Goal: Transaction & Acquisition: Purchase product/service

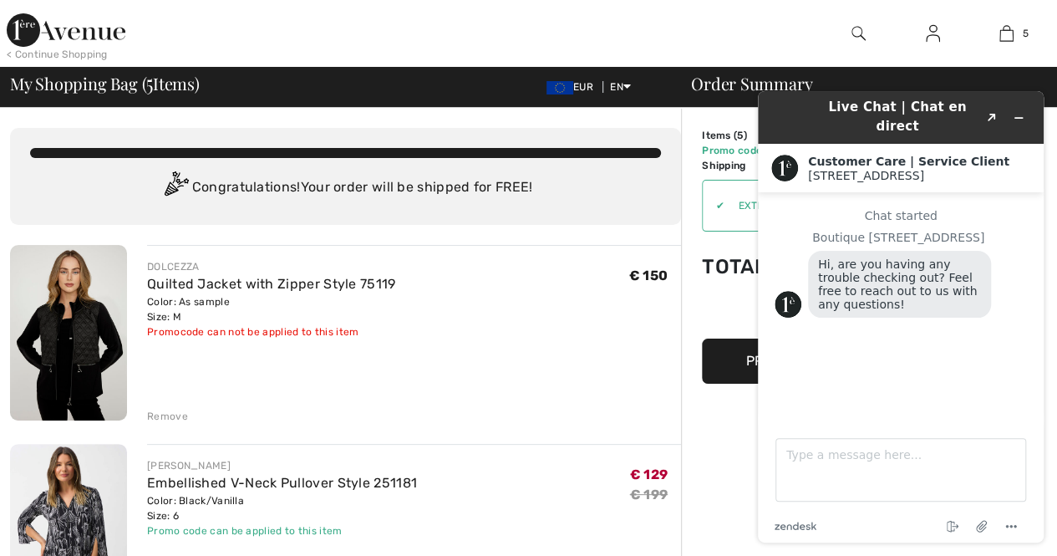
click at [53, 54] on div "< Continue Shopping" at bounding box center [57, 54] width 101 height 15
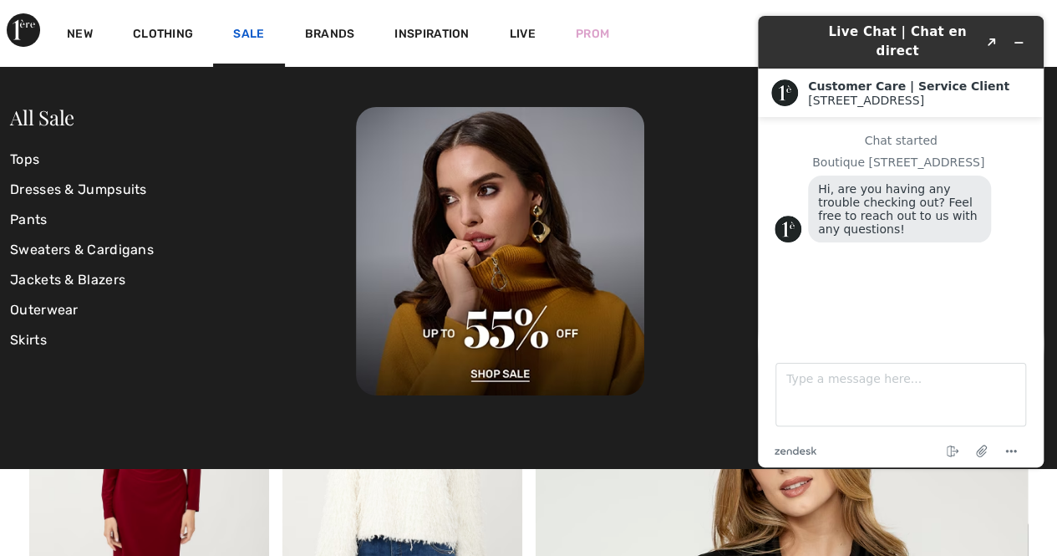
click at [259, 34] on link "Sale" at bounding box center [248, 36] width 31 height 18
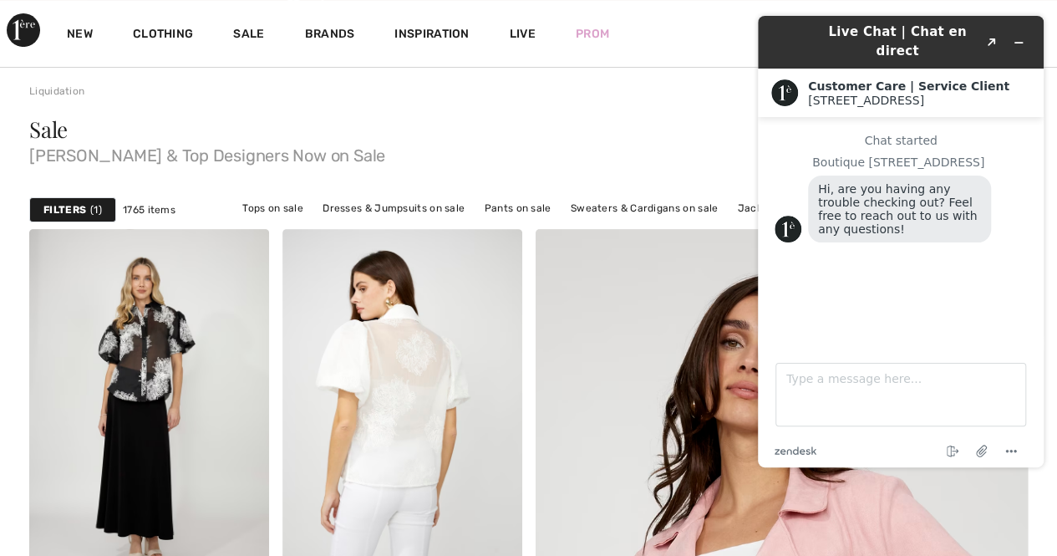
scroll to position [167, 0]
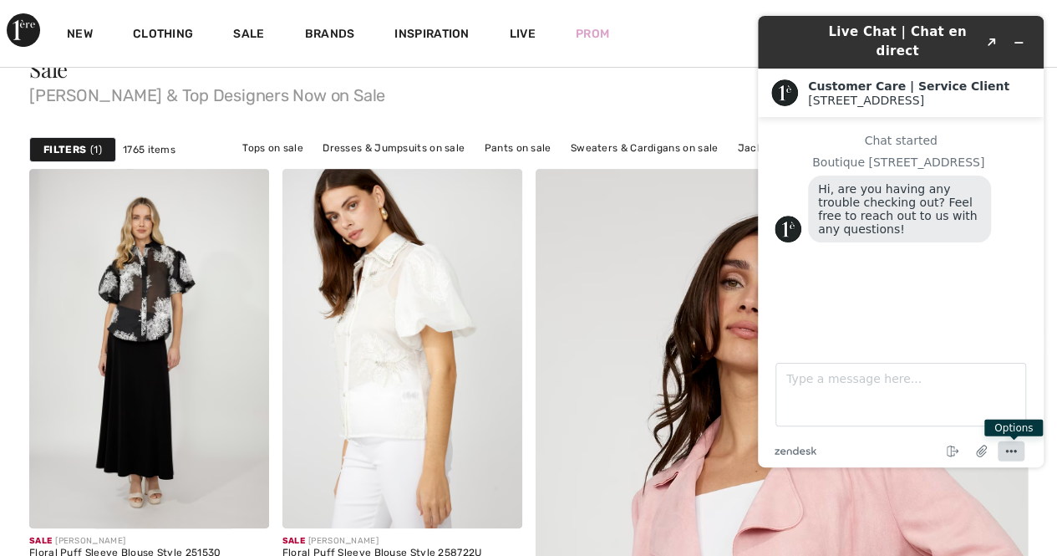
click at [1017, 453] on icon "Menu" at bounding box center [1011, 451] width 20 height 20
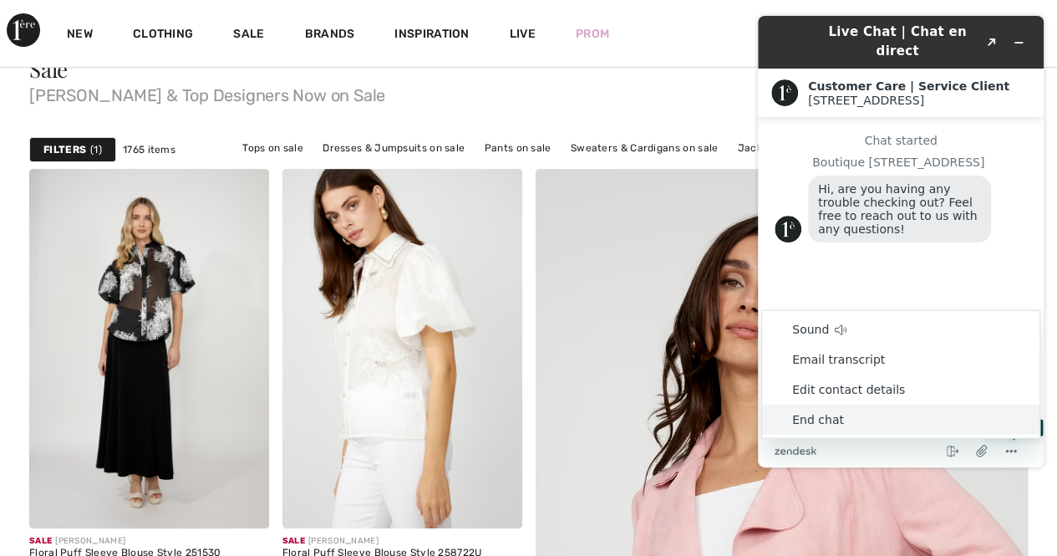
click at [825, 419] on li "End chat" at bounding box center [900, 420] width 277 height 30
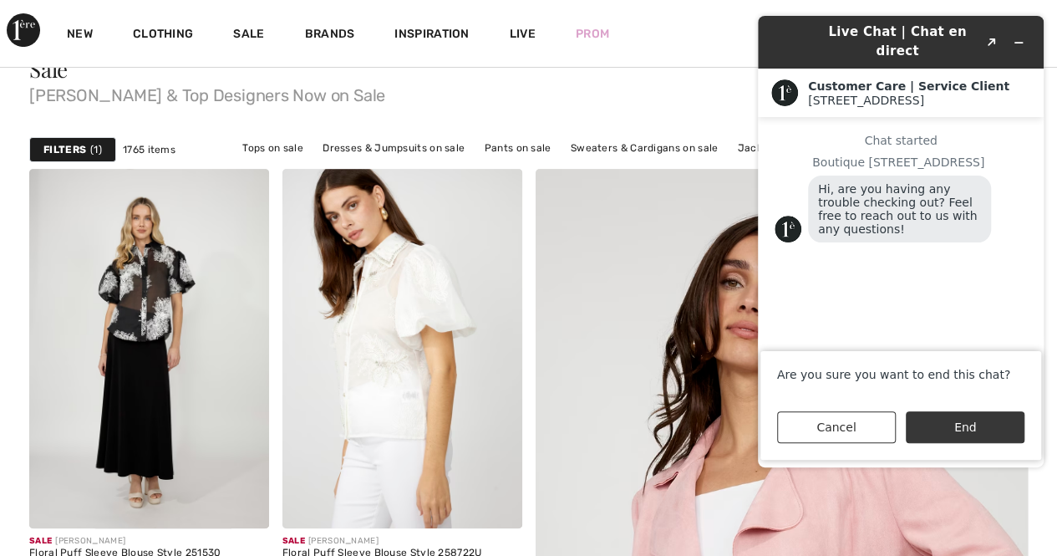
click at [955, 429] on button "End" at bounding box center [965, 427] width 119 height 32
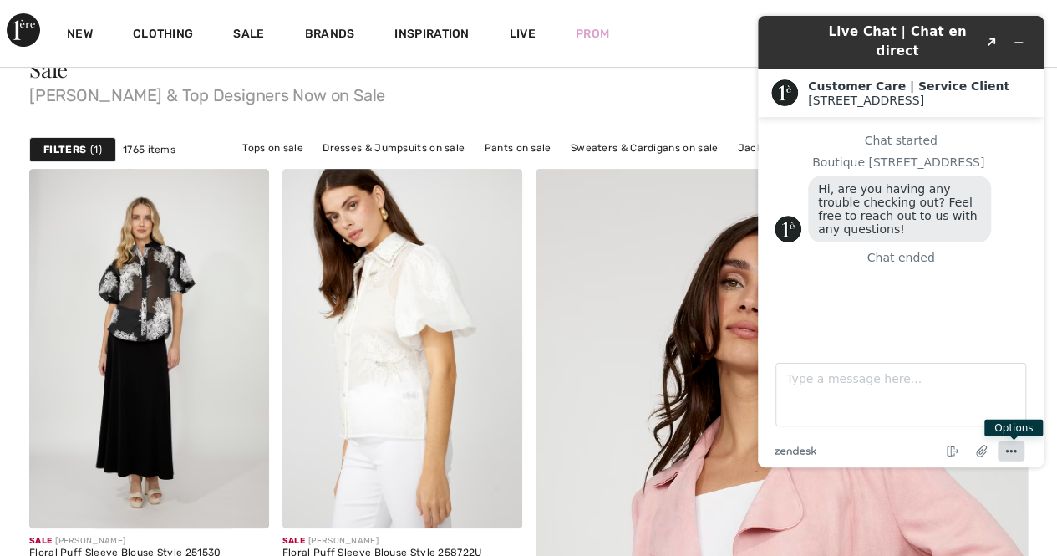
click at [1015, 450] on circle "Menu" at bounding box center [1016, 451] width 3 height 3
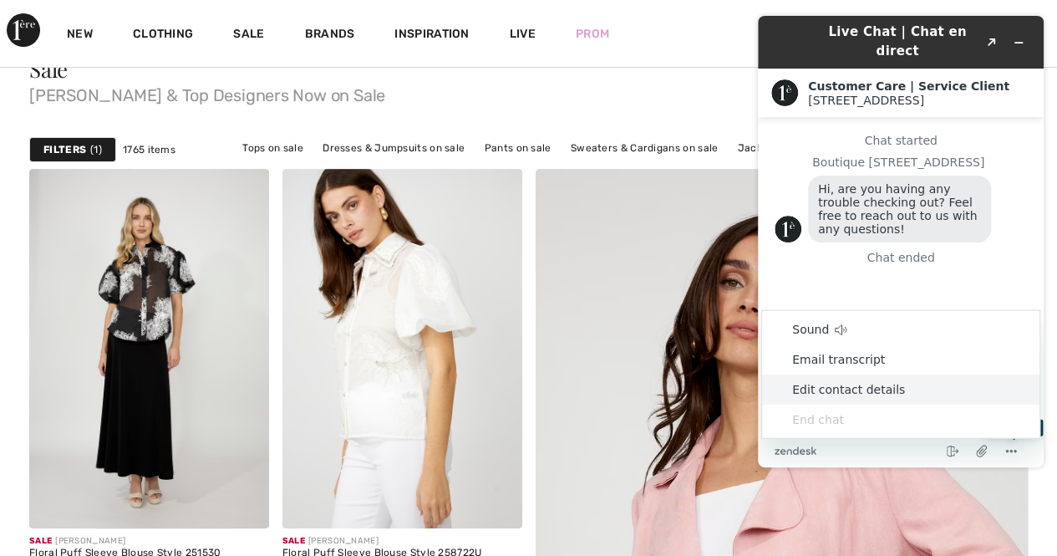
click at [822, 419] on li "End chat" at bounding box center [900, 420] width 277 height 30
click at [627, 59] on div "Prom" at bounding box center [593, 33] width 74 height 69
click at [1016, 37] on icon "Minimize widget" at bounding box center [1019, 43] width 12 height 12
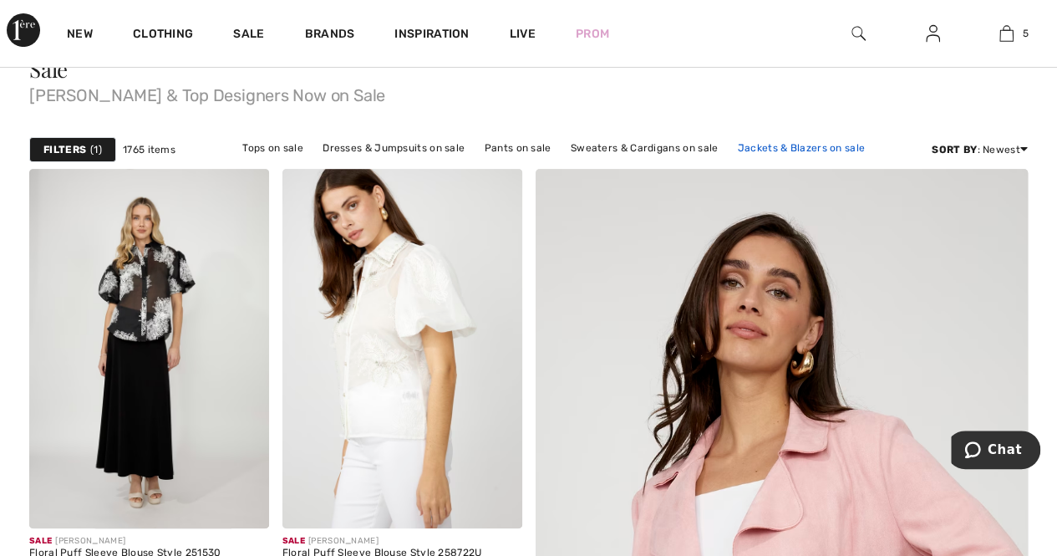
click at [756, 145] on link "Jackets & Blazers on sale" at bounding box center [802, 148] width 145 height 22
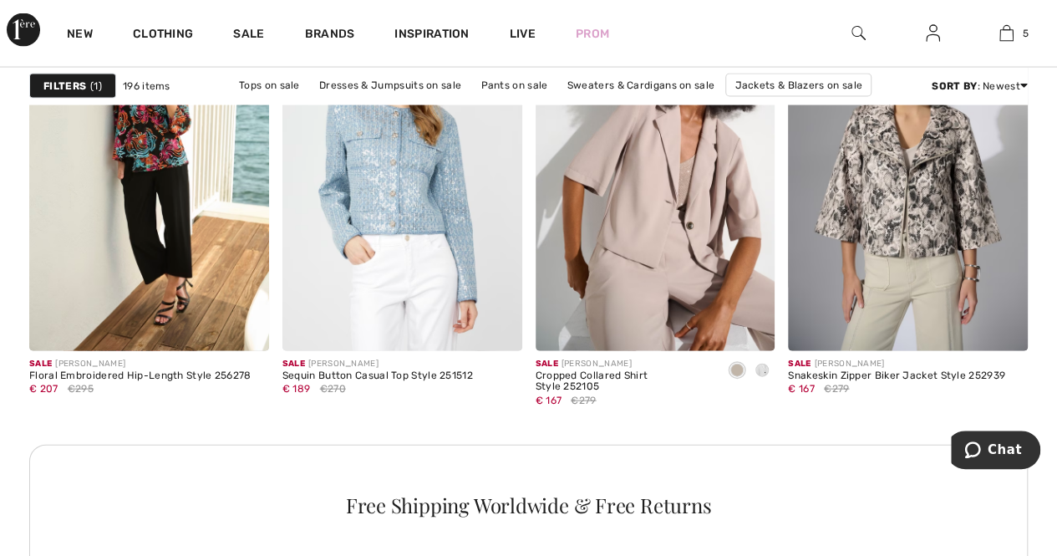
scroll to position [1588, 0]
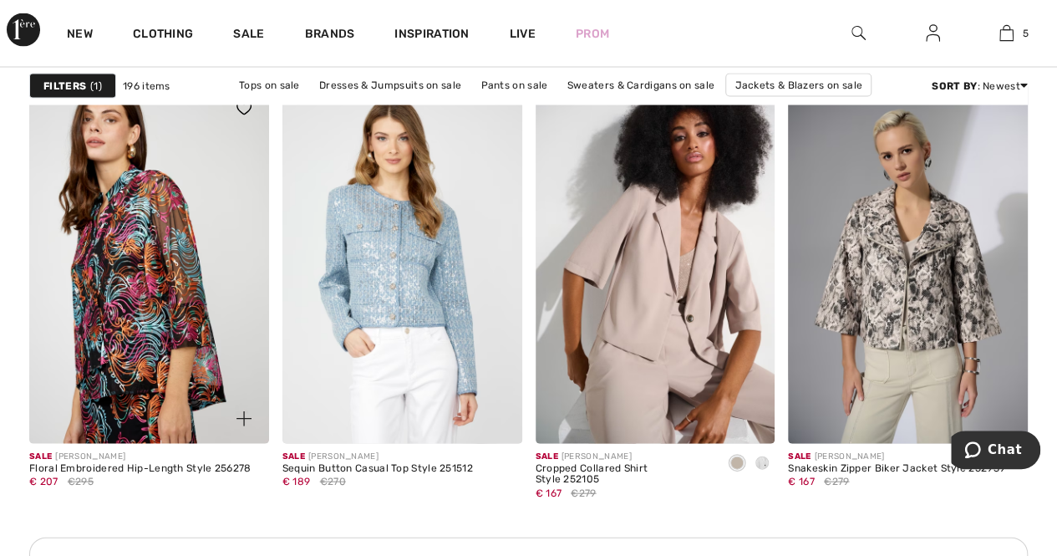
click at [149, 298] on img at bounding box center [149, 263] width 240 height 359
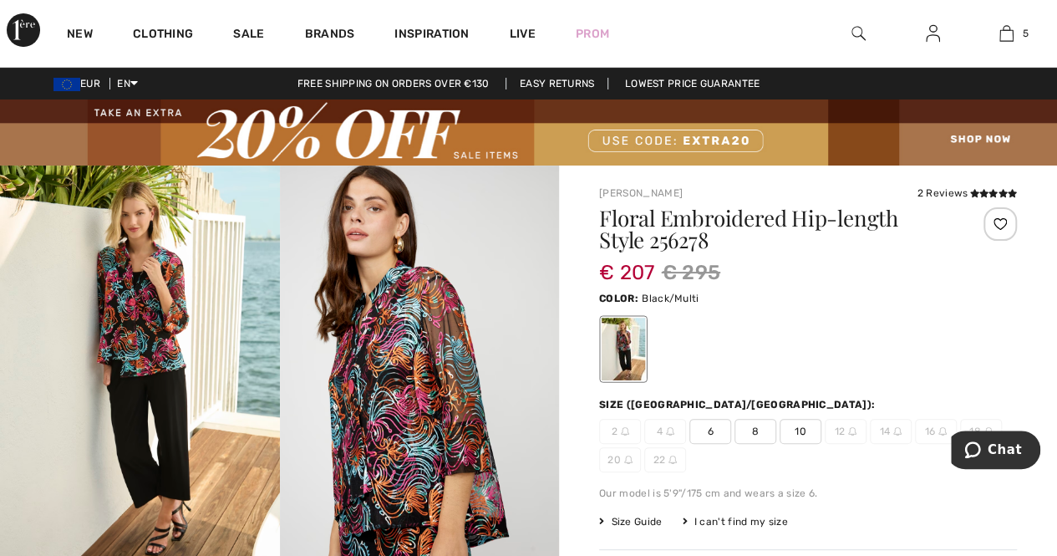
click at [112, 382] on img at bounding box center [140, 375] width 280 height 420
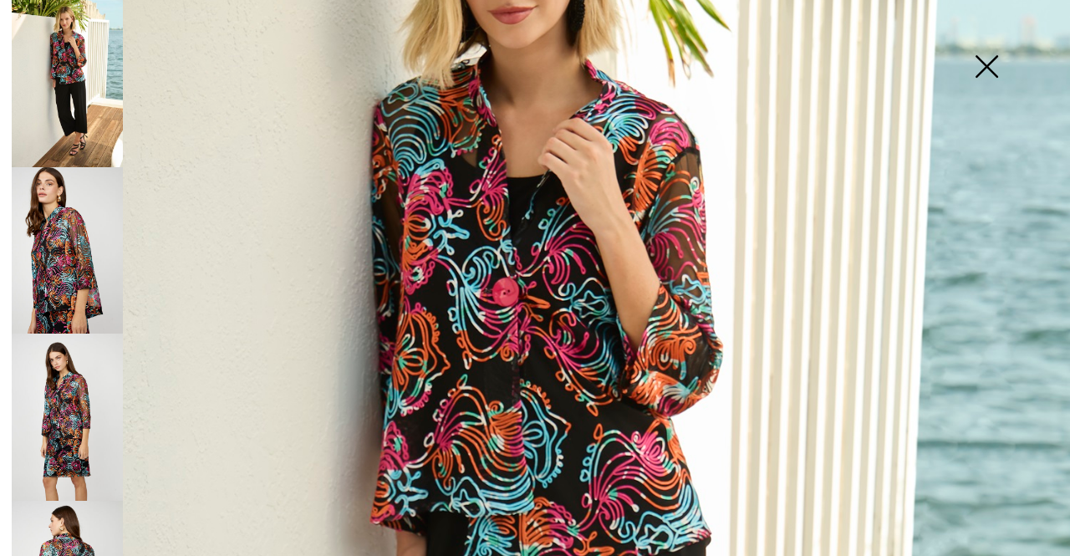
scroll to position [251, 0]
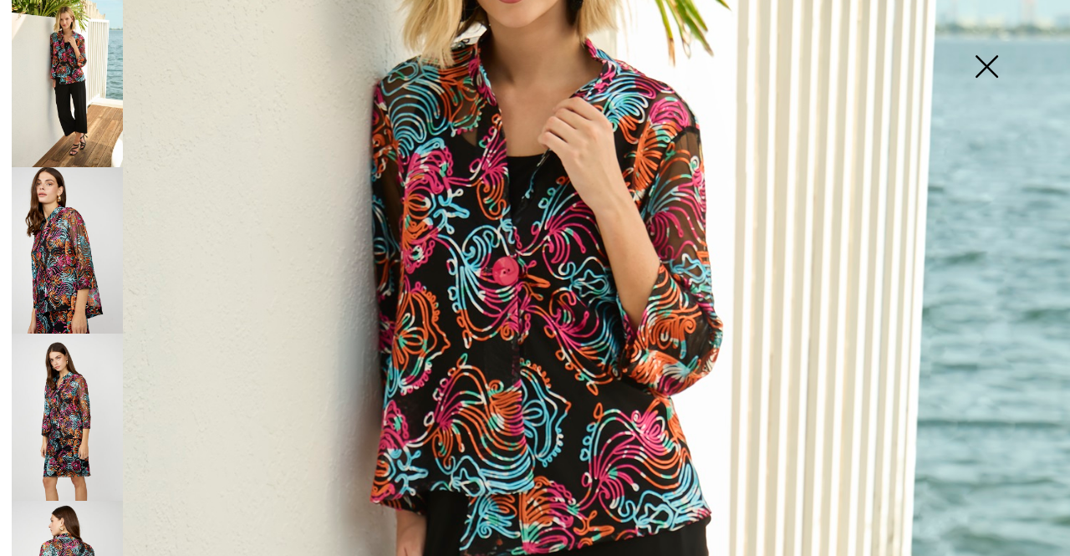
click at [61, 243] on img at bounding box center [67, 250] width 111 height 167
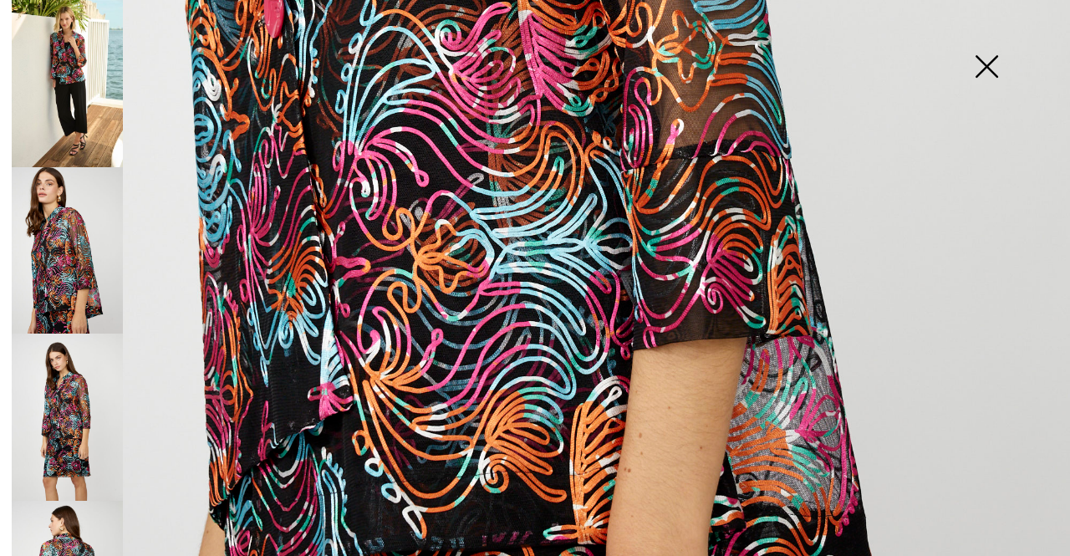
scroll to position [836, 0]
click at [72, 282] on img at bounding box center [67, 250] width 111 height 167
click at [74, 389] on img at bounding box center [67, 416] width 111 height 167
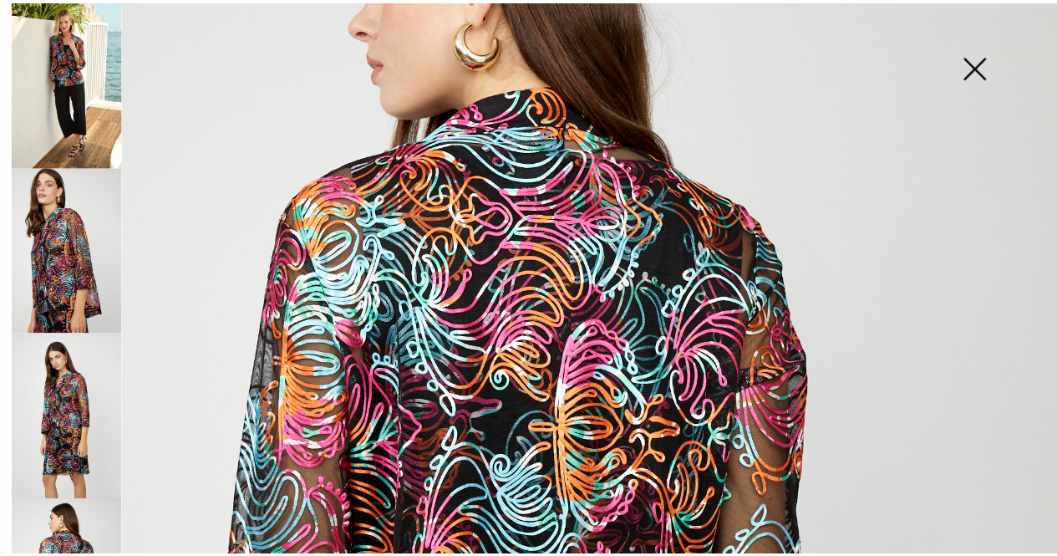
scroll to position [194, 0]
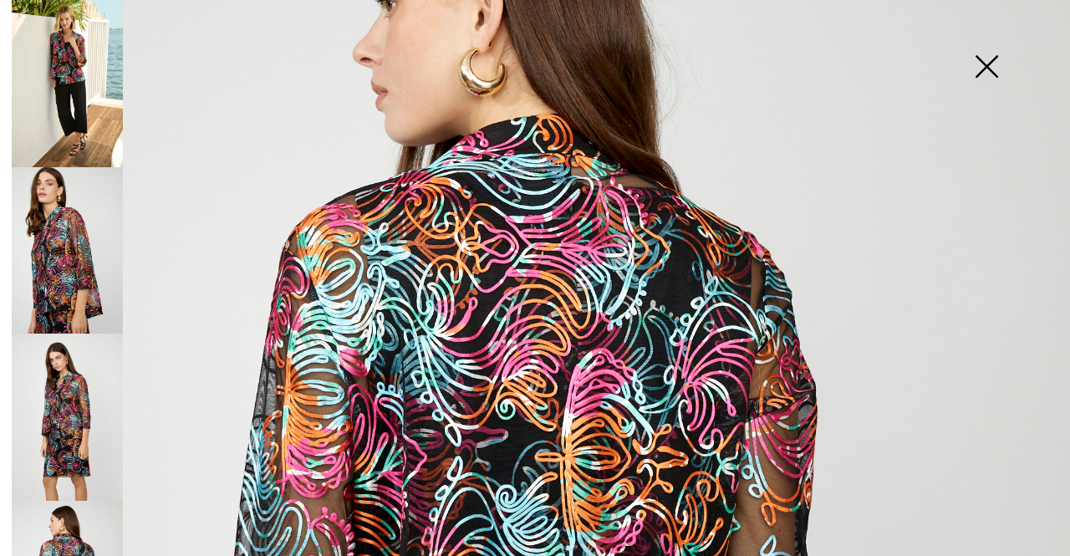
click at [992, 63] on img at bounding box center [986, 68] width 84 height 86
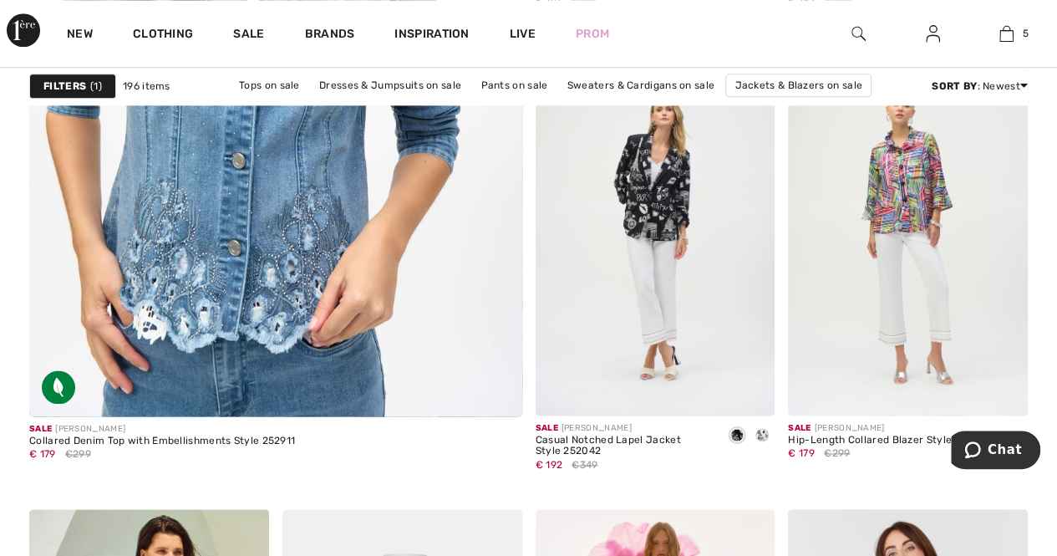
scroll to position [4262, 0]
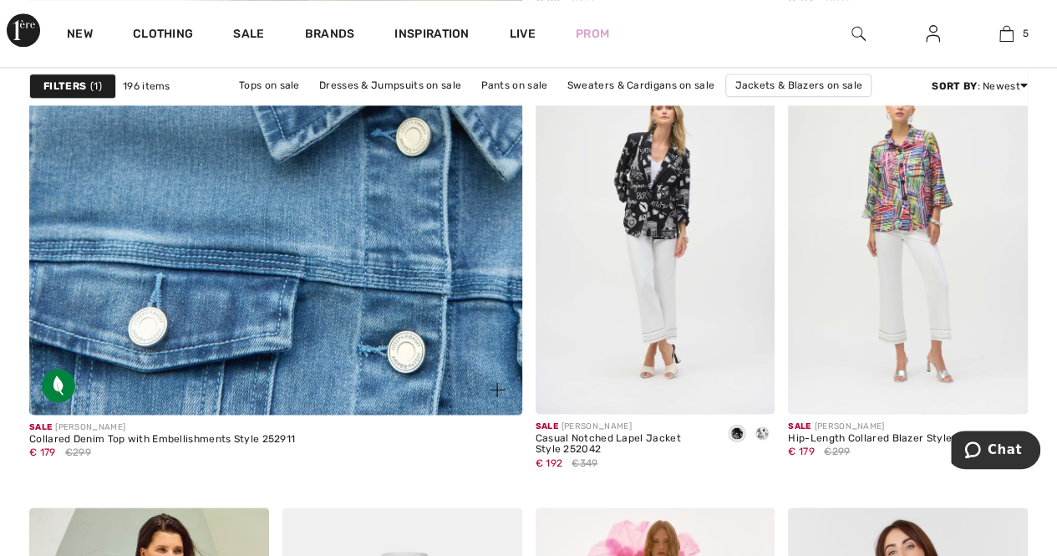
click at [289, 283] on img at bounding box center [275, 44] width 591 height 887
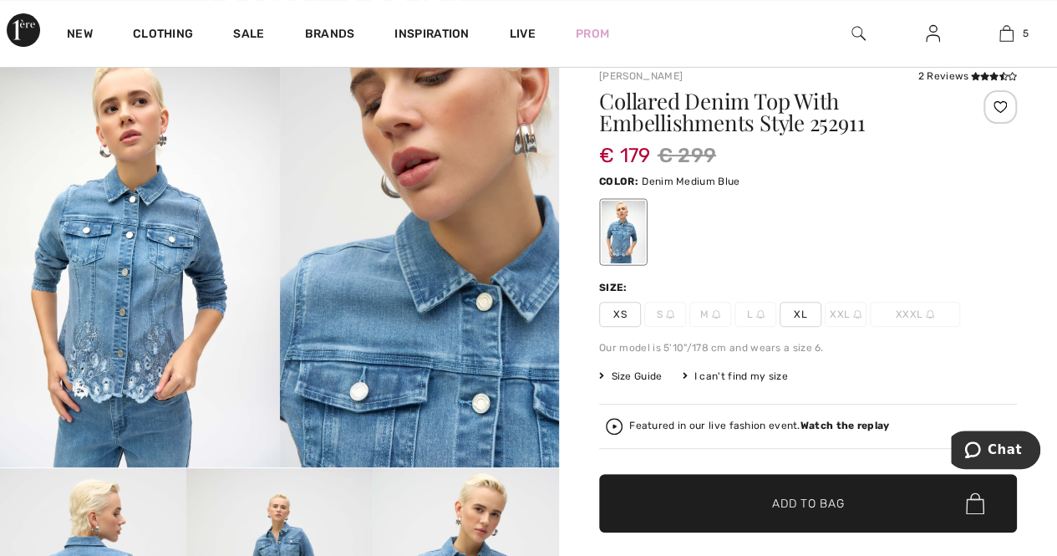
scroll to position [167, 0]
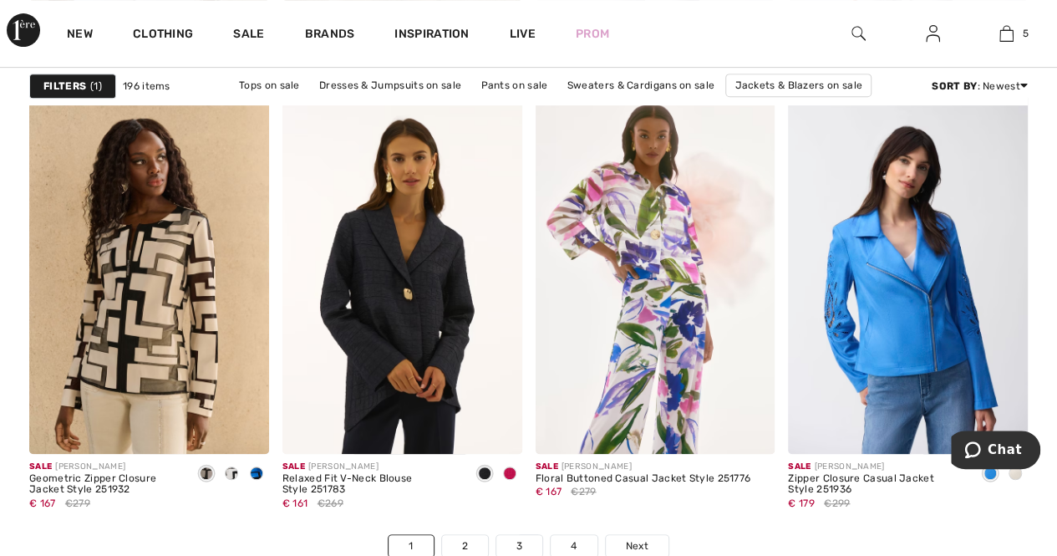
scroll to position [6686, 0]
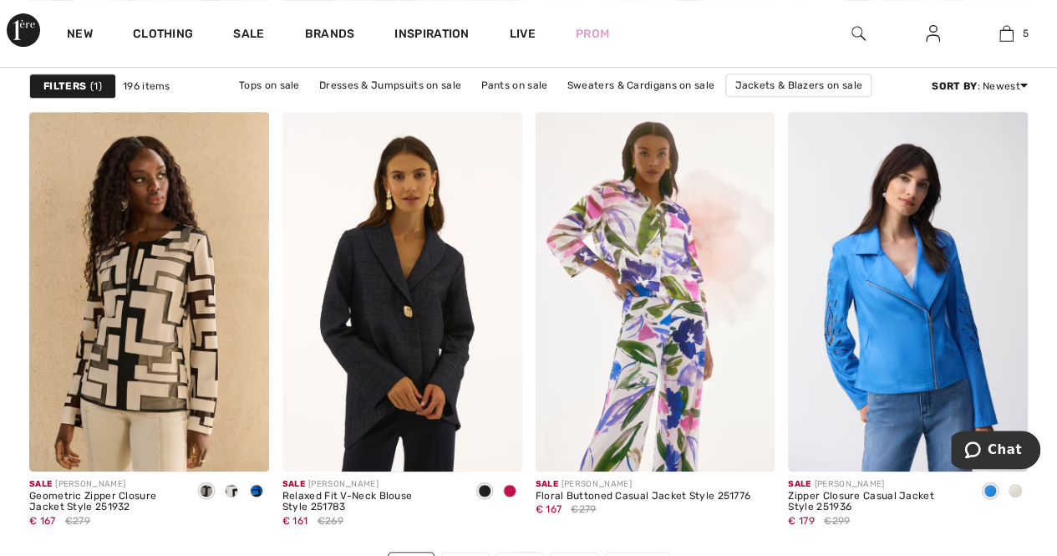
click at [49, 75] on div "Filters 1" at bounding box center [72, 86] width 87 height 25
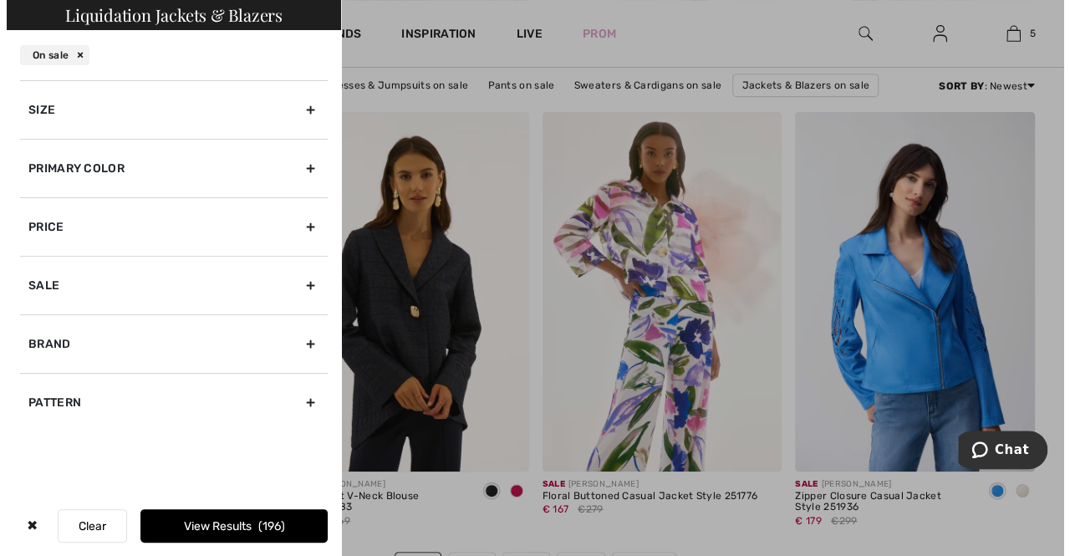
scroll to position [6755, 0]
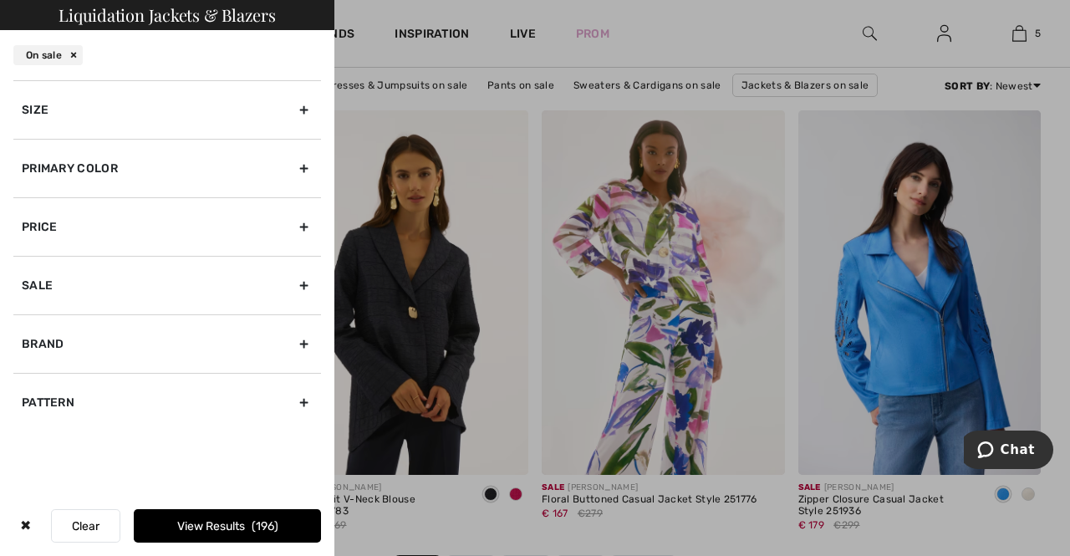
click at [309, 101] on div "Size" at bounding box center [167, 109] width 308 height 59
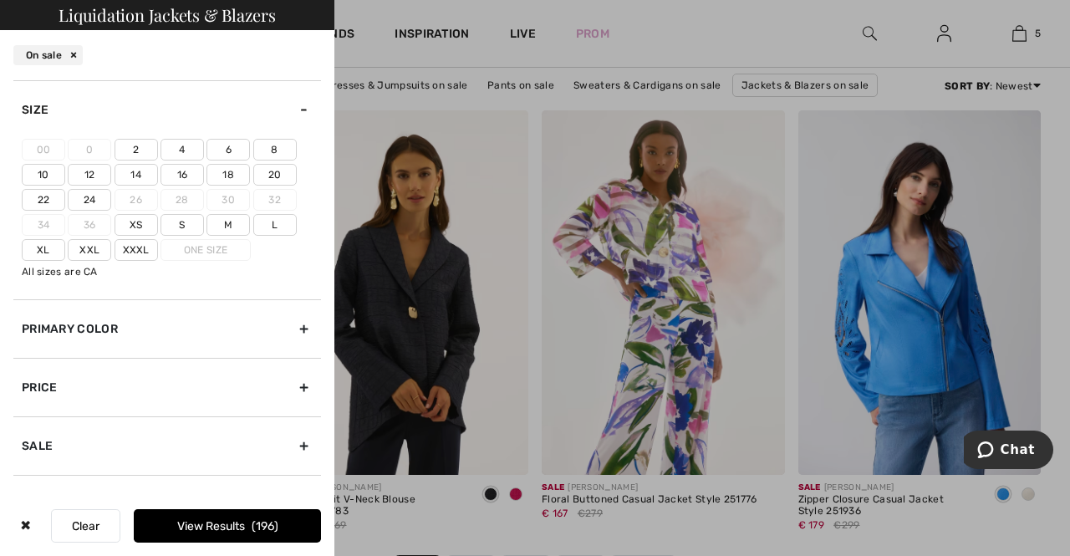
click at [228, 146] on label "6" at bounding box center [227, 150] width 43 height 22
click at [0, 0] on input"] "6" at bounding box center [0, 0] width 0 height 0
click at [226, 220] on label "M" at bounding box center [227, 225] width 43 height 22
click at [0, 0] on input"] "M" at bounding box center [0, 0] width 0 height 0
click at [279, 523] on button "View Results 85" at bounding box center [227, 525] width 187 height 33
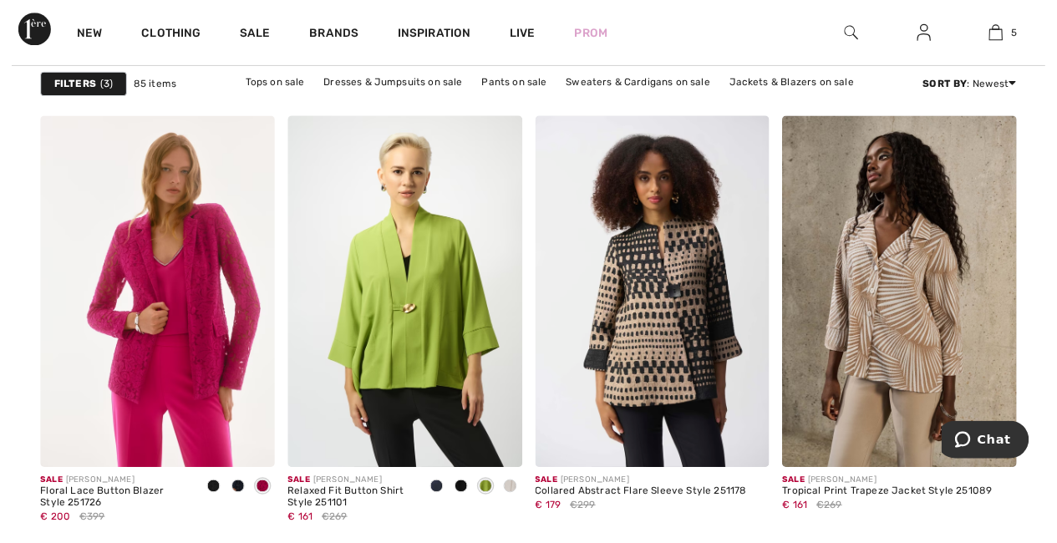
scroll to position [3092, 0]
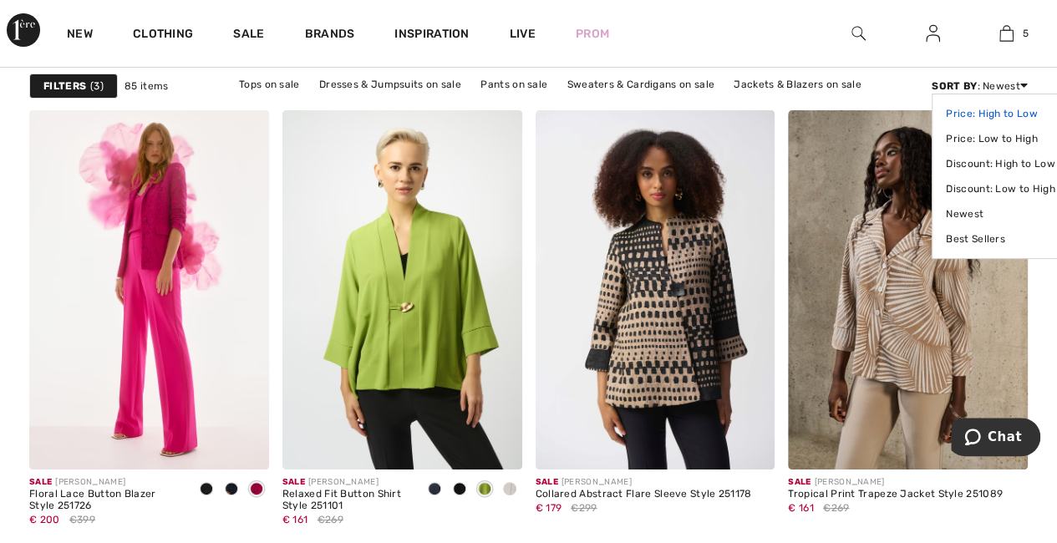
click at [975, 109] on link "Price: High to Low" at bounding box center [1000, 113] width 109 height 25
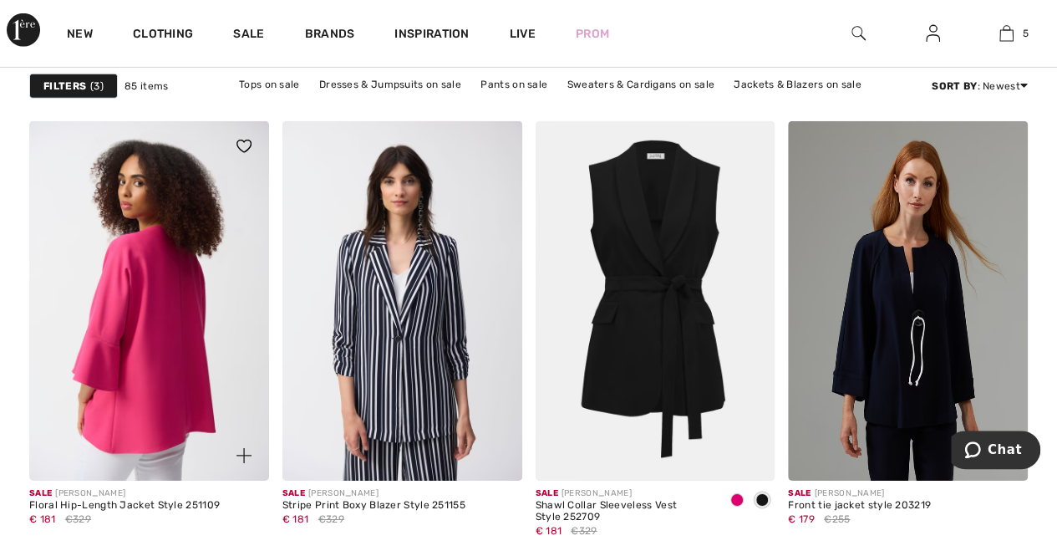
scroll to position [5767, 0]
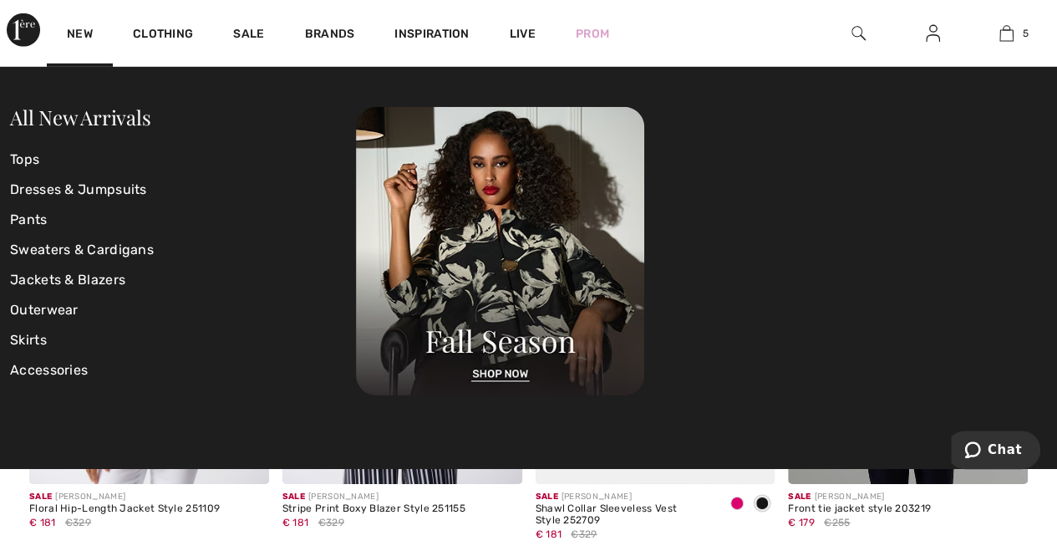
click at [28, 23] on img at bounding box center [23, 29] width 33 height 33
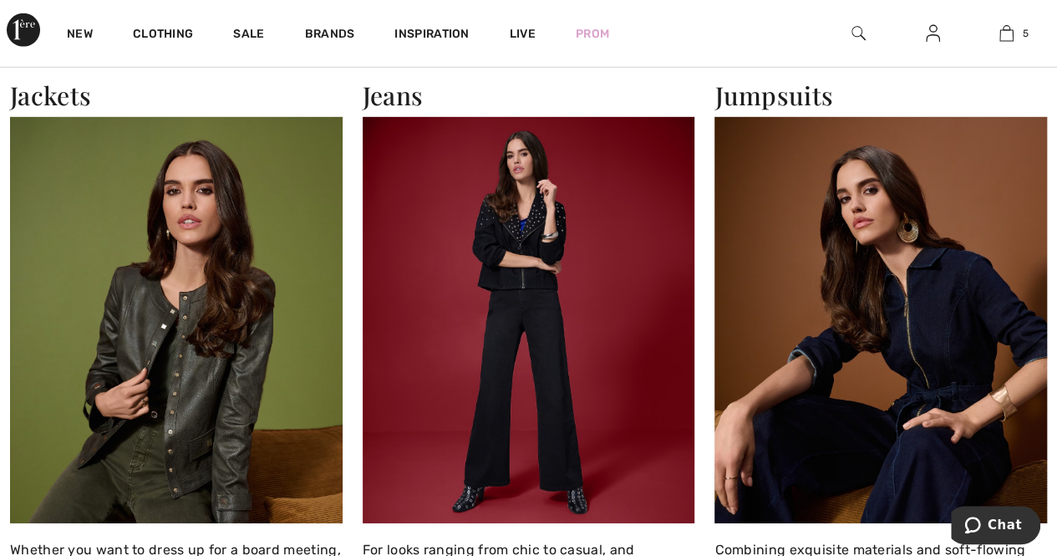
scroll to position [2591, 0]
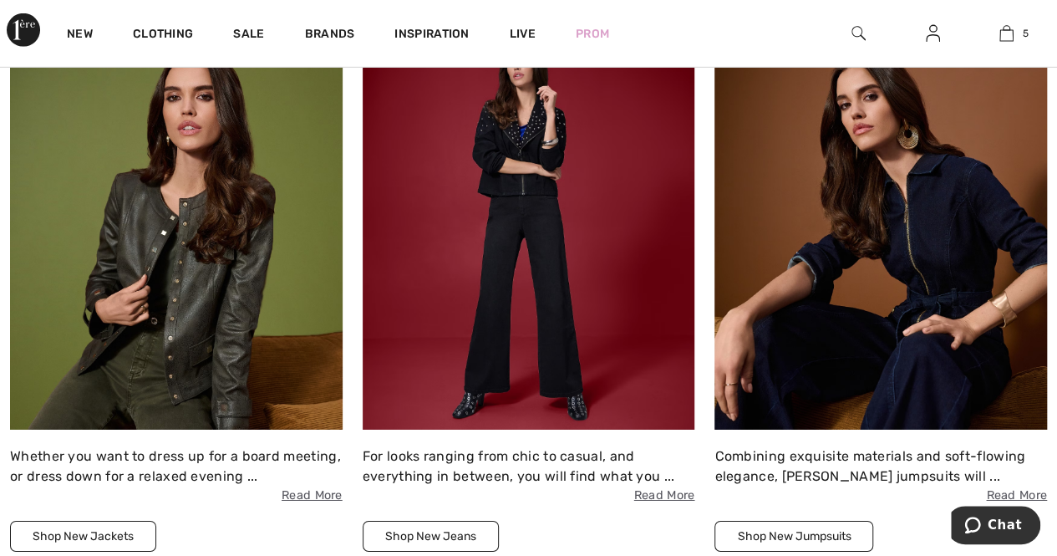
click at [191, 330] on img at bounding box center [176, 226] width 333 height 406
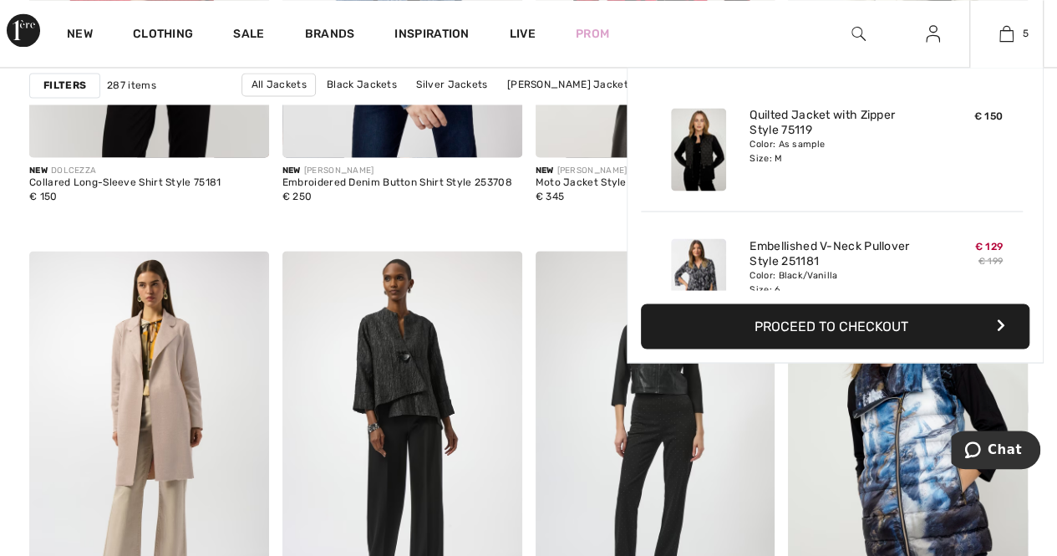
click at [686, 146] on img at bounding box center [698, 149] width 55 height 83
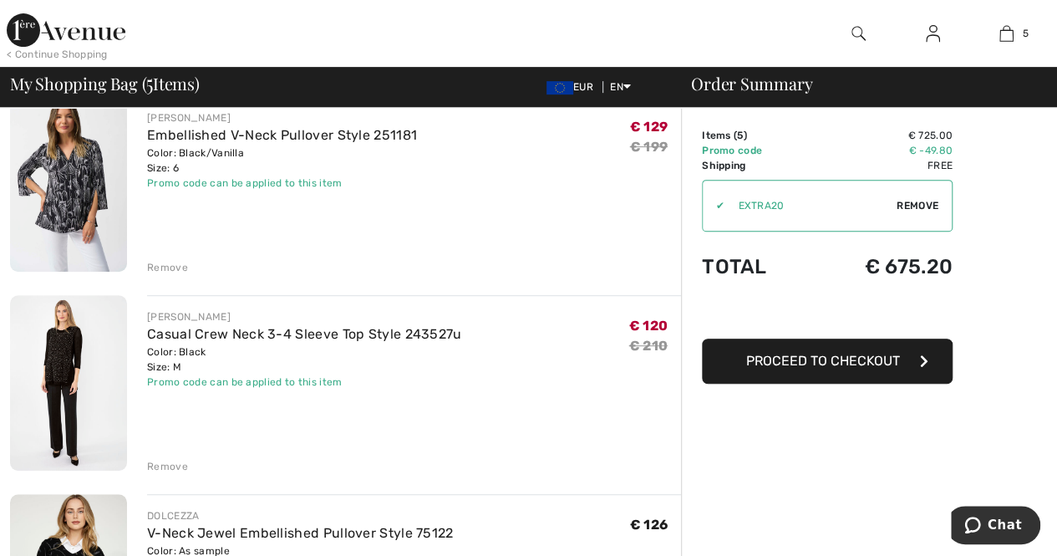
scroll to position [322, 0]
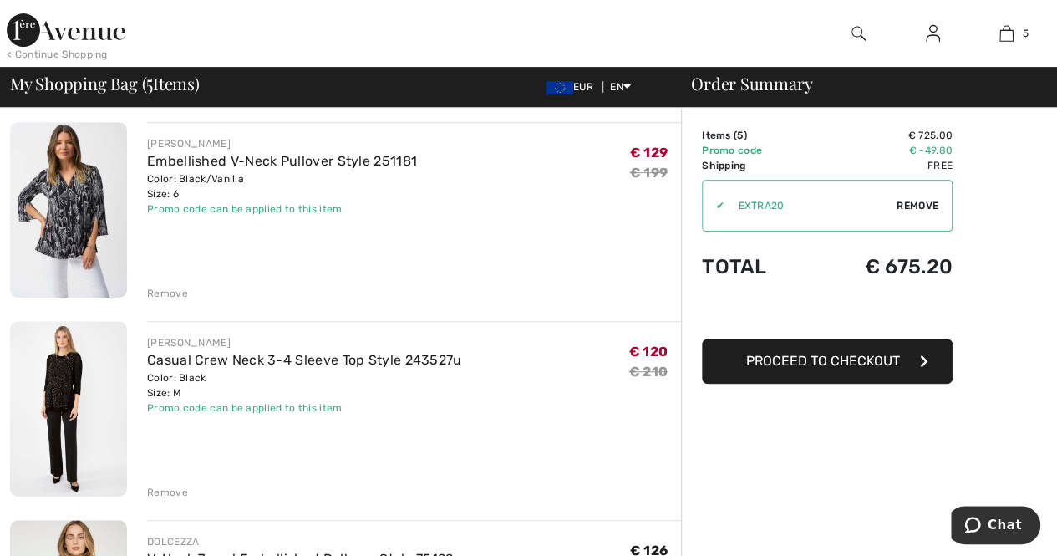
click at [161, 486] on div "Remove" at bounding box center [167, 492] width 41 height 15
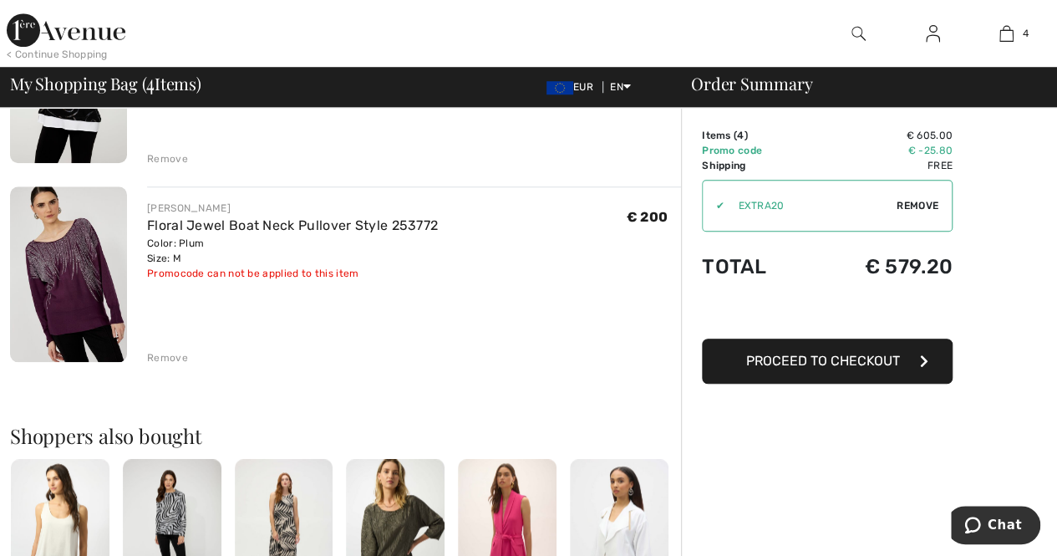
scroll to position [656, 0]
click at [167, 353] on div "Remove" at bounding box center [167, 356] width 41 height 15
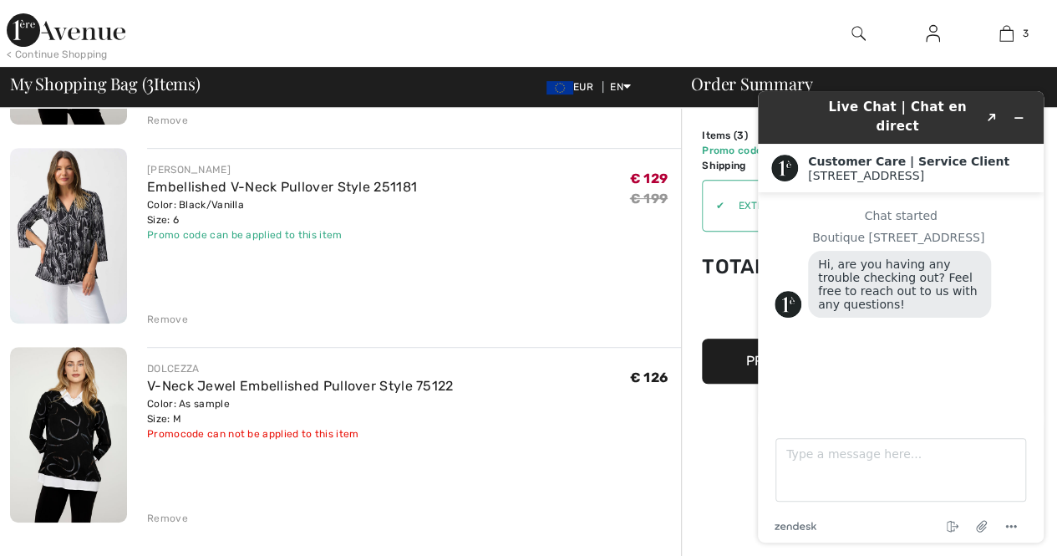
scroll to position [322, 0]
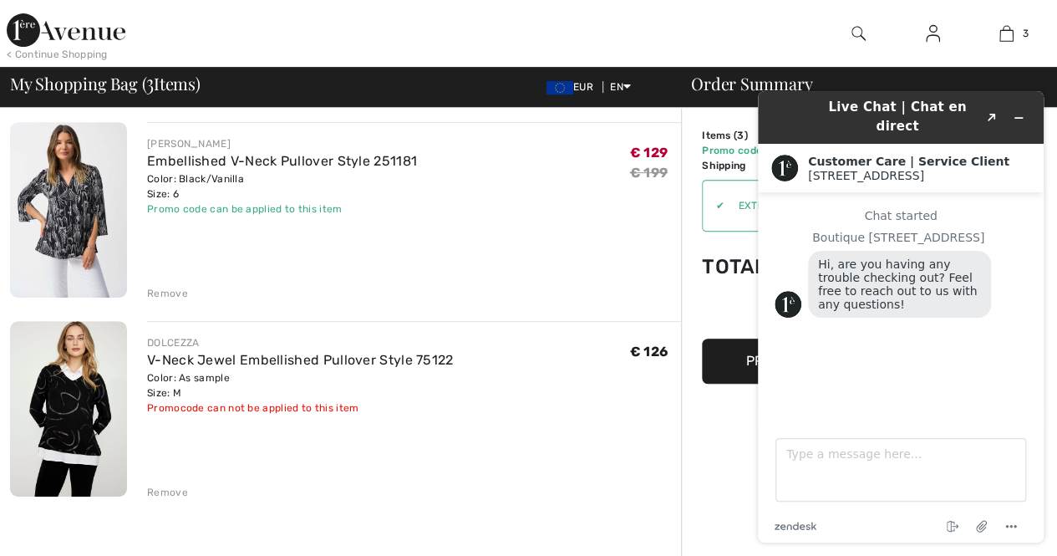
click at [461, 492] on div "Remove" at bounding box center [414, 490] width 534 height 18
click at [717, 457] on div "Order Summary Details Items ( 3 ) € 405.00 Promo code € -25.80 Shipping Free Ta…" at bounding box center [869, 487] width 376 height 1403
click at [1019, 112] on icon "Minimize widget" at bounding box center [1019, 118] width 12 height 12
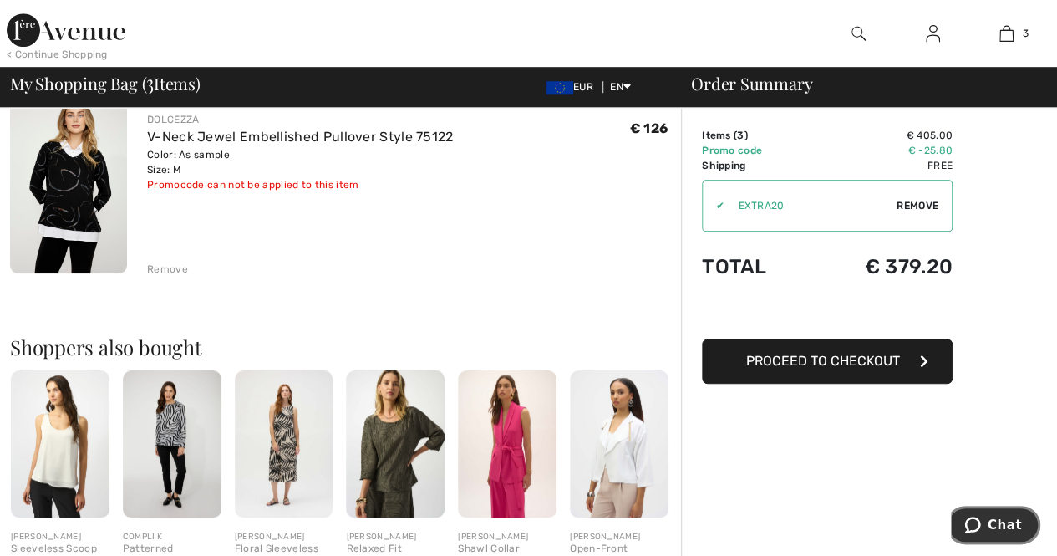
scroll to position [573, 0]
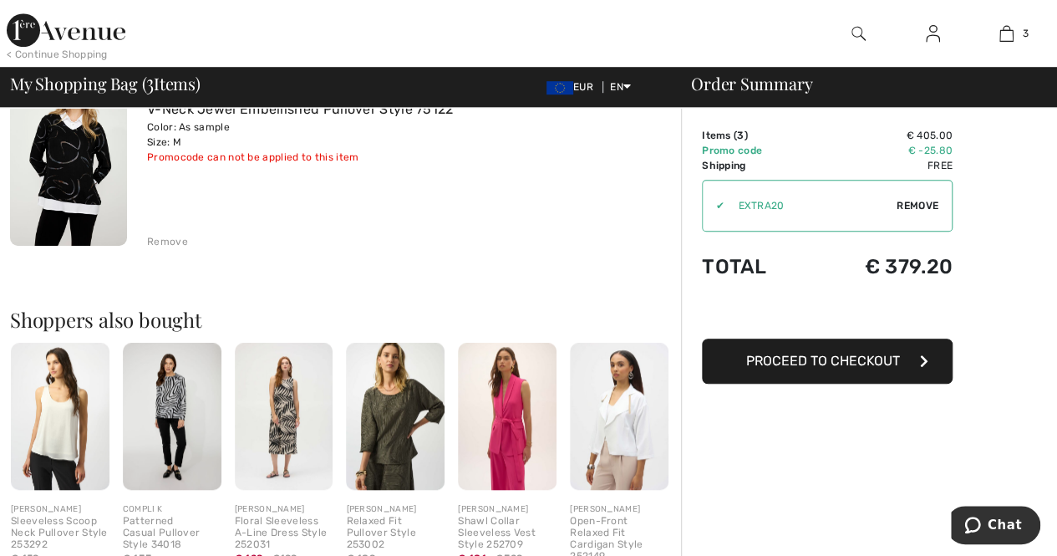
click at [826, 366] on span "Proceed to Checkout" at bounding box center [823, 361] width 154 height 16
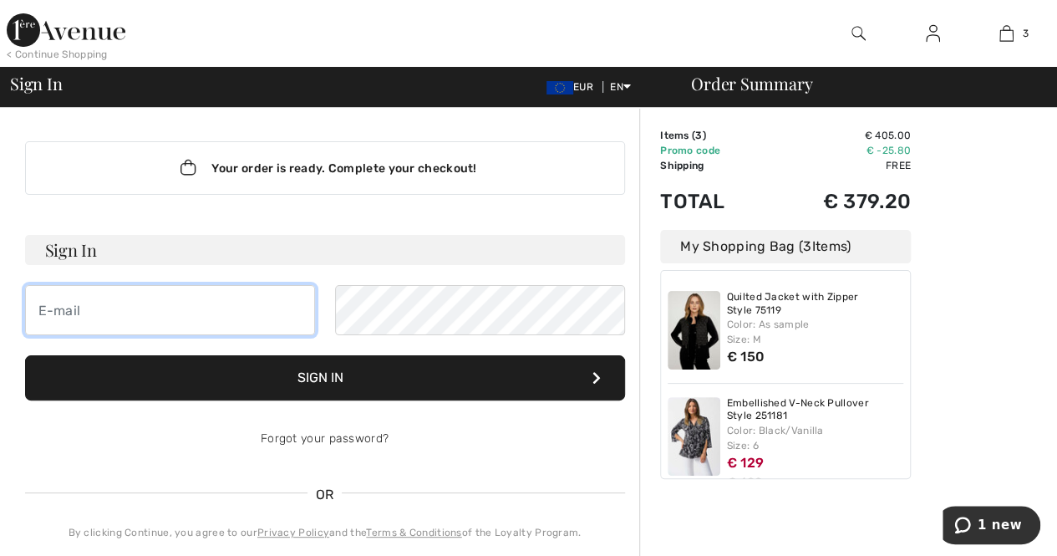
click at [112, 315] on input "email" at bounding box center [170, 310] width 290 height 50
type input "[EMAIL_ADDRESS][DOMAIN_NAME]"
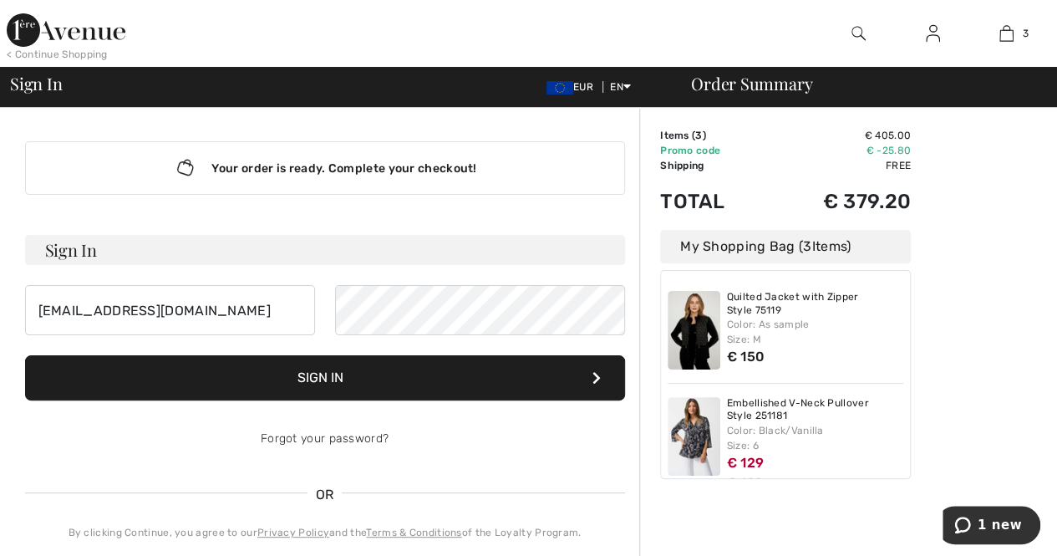
click at [277, 359] on button "Sign In" at bounding box center [325, 377] width 600 height 45
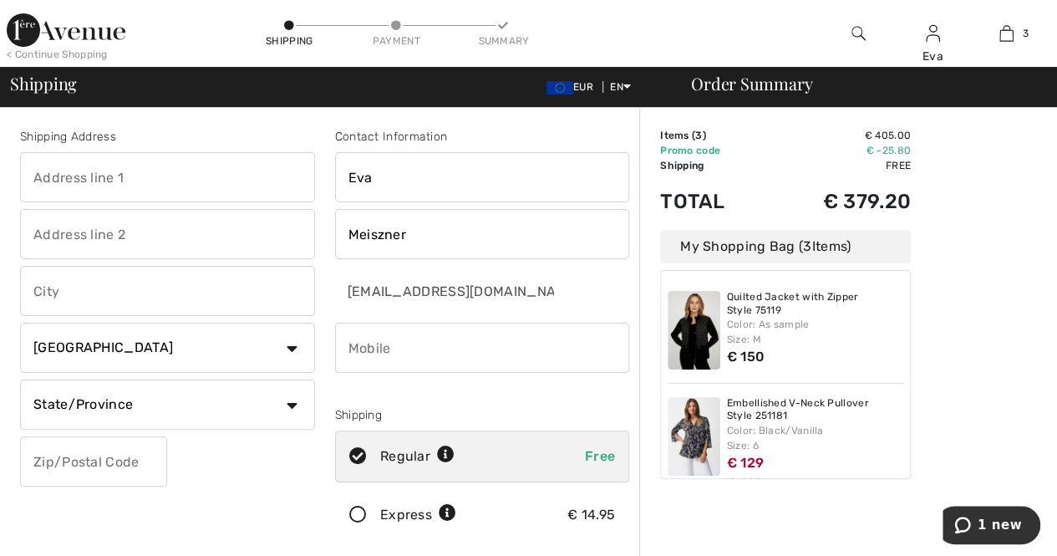
click at [289, 344] on select "Country [GEOGRAPHIC_DATA] [GEOGRAPHIC_DATA] [GEOGRAPHIC_DATA] [GEOGRAPHIC_DATA]…" at bounding box center [167, 348] width 295 height 50
select select "HU"
click at [20, 323] on select "Country [GEOGRAPHIC_DATA] [GEOGRAPHIC_DATA] [GEOGRAPHIC_DATA] [GEOGRAPHIC_DATA]…" at bounding box center [167, 348] width 295 height 50
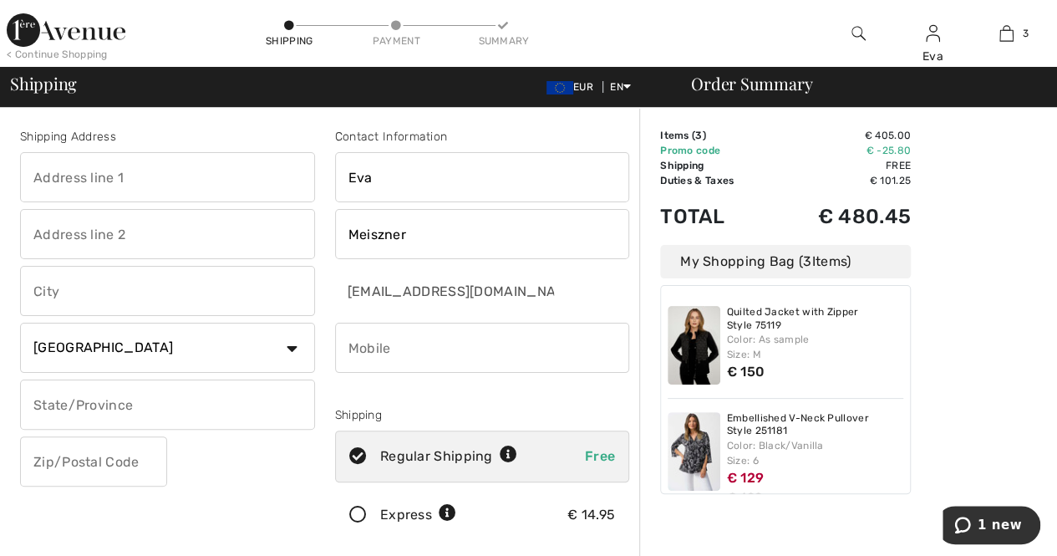
click at [120, 173] on input "text" at bounding box center [167, 177] width 295 height 50
type input "Rákóczi út 1-3"
click at [74, 223] on input "text" at bounding box center [167, 234] width 295 height 50
type input "EWBC Irodaház 4. emelet Sberbank"
click at [50, 285] on input "text" at bounding box center [167, 291] width 295 height 50
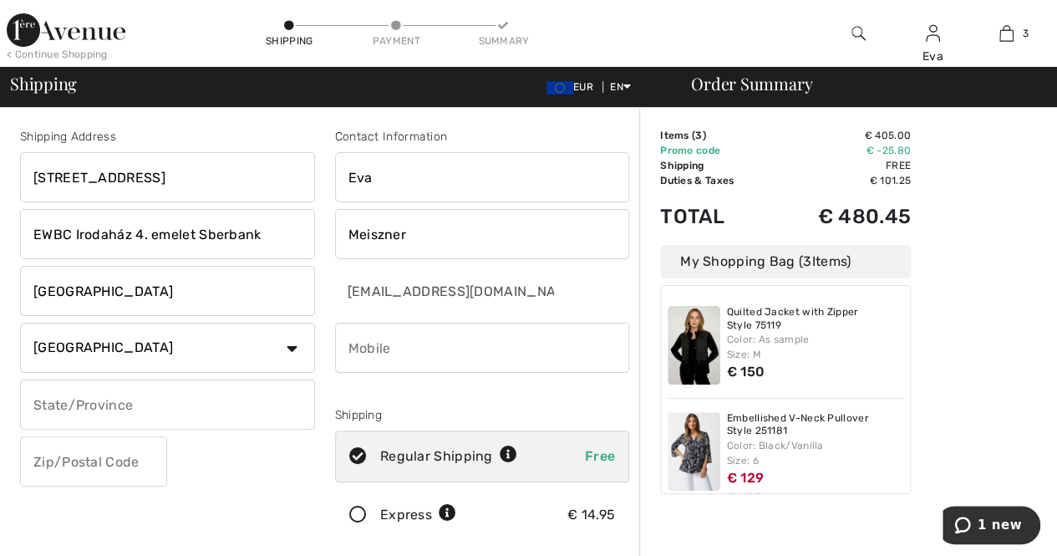
type input "Budapest"
click at [234, 227] on input "EWBC Irodaház 4. emelet Sberbank" at bounding box center [167, 234] width 295 height 50
type input "EWBC Irodaház 4. emelet Bank"
click at [90, 402] on input "text" at bounding box center [167, 404] width 295 height 50
type input "Budapest"
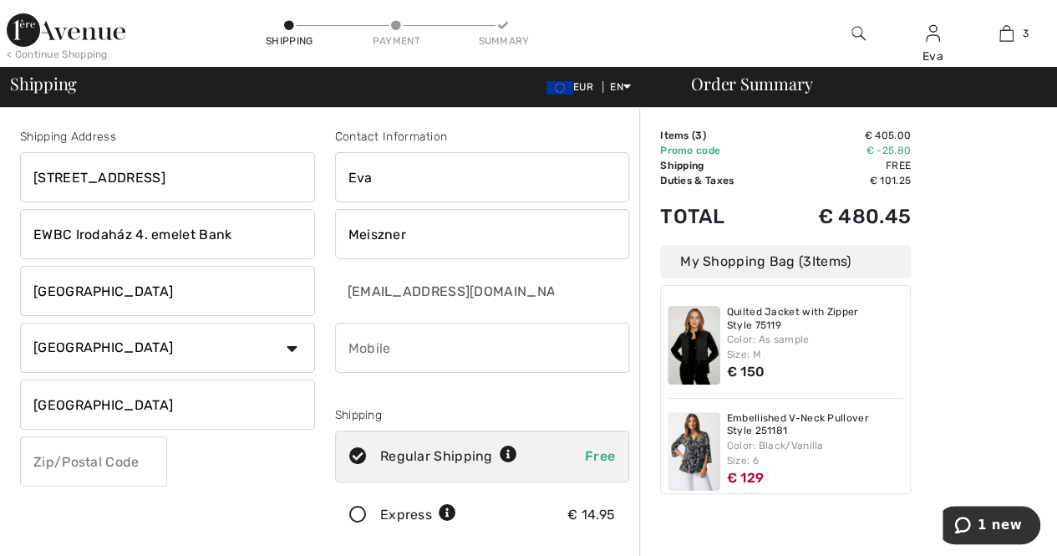
click at [64, 463] on input "text" at bounding box center [93, 461] width 147 height 50
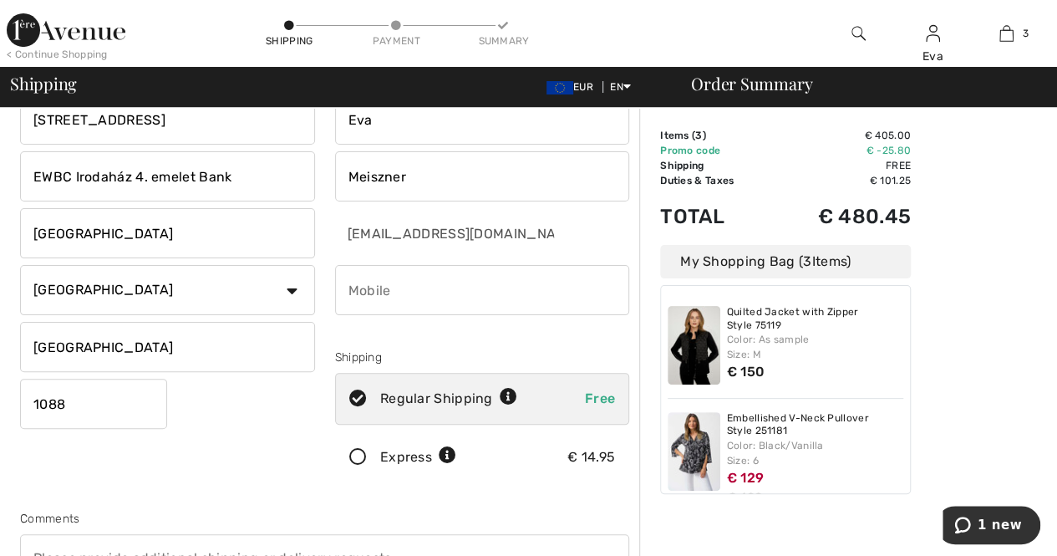
scroll to position [84, 0]
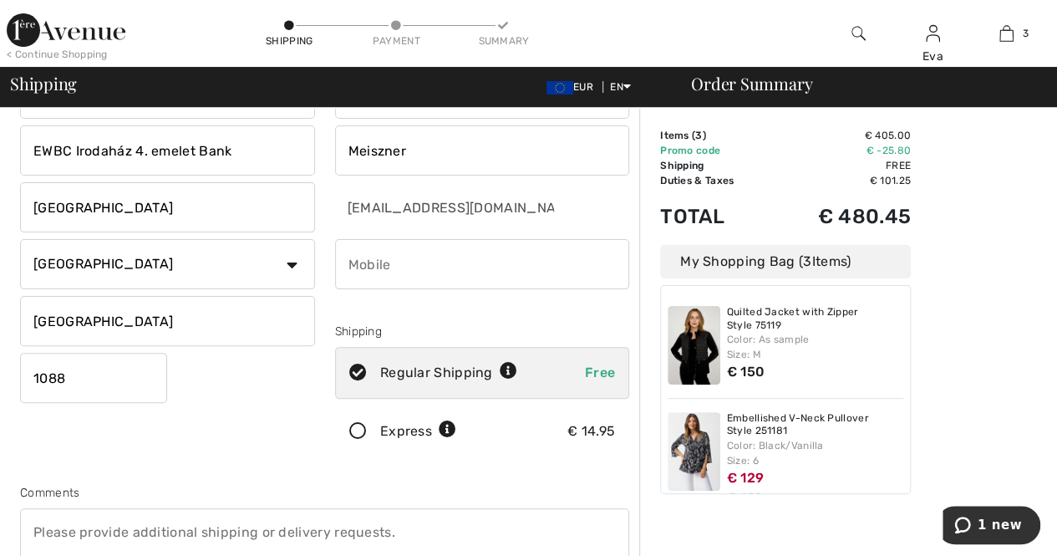
type input "1088"
click at [394, 267] on input "phone" at bounding box center [482, 264] width 295 height 50
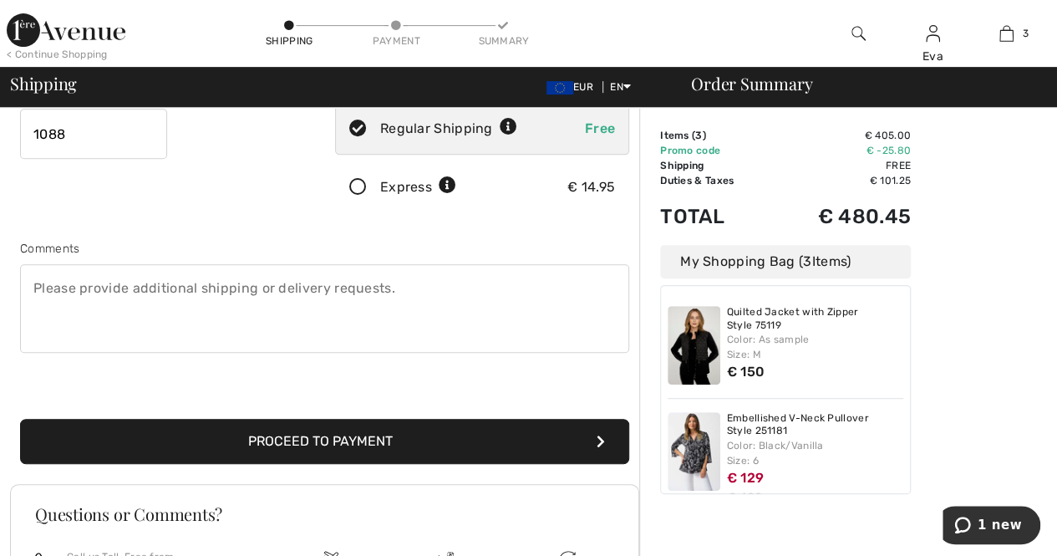
scroll to position [334, 0]
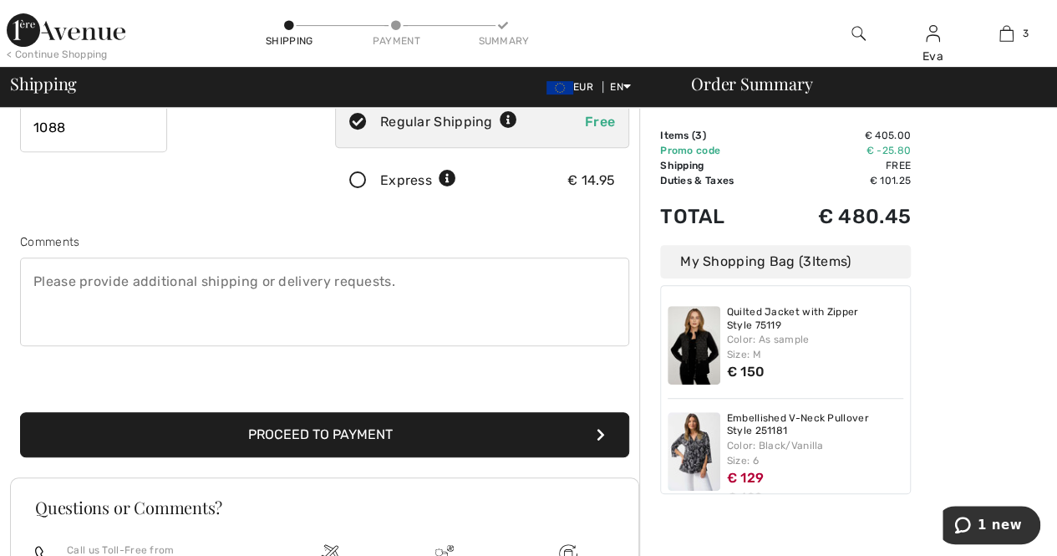
type input "36302424065"
click at [383, 430] on button "Proceed to Payment" at bounding box center [324, 434] width 609 height 45
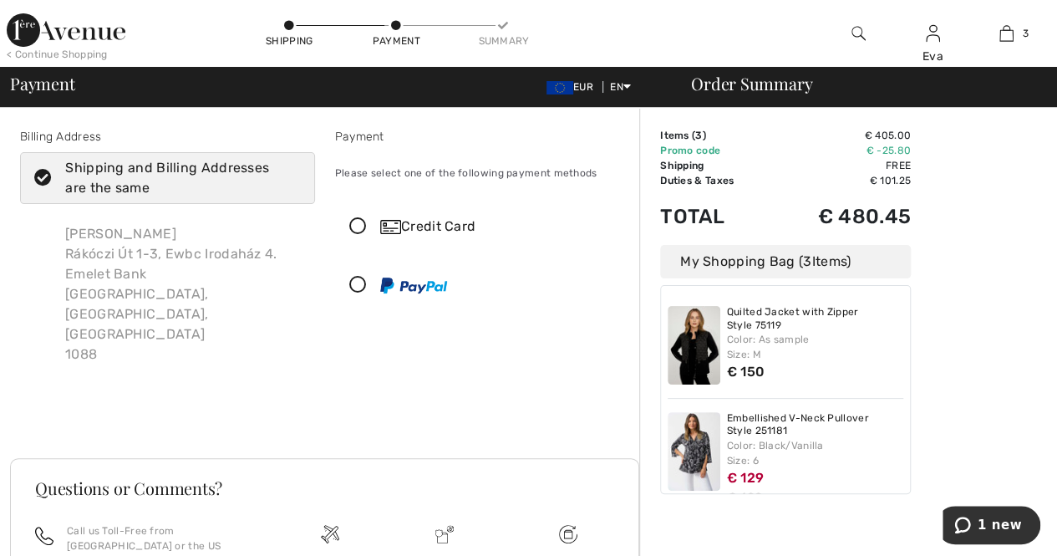
click at [357, 220] on icon at bounding box center [358, 227] width 44 height 18
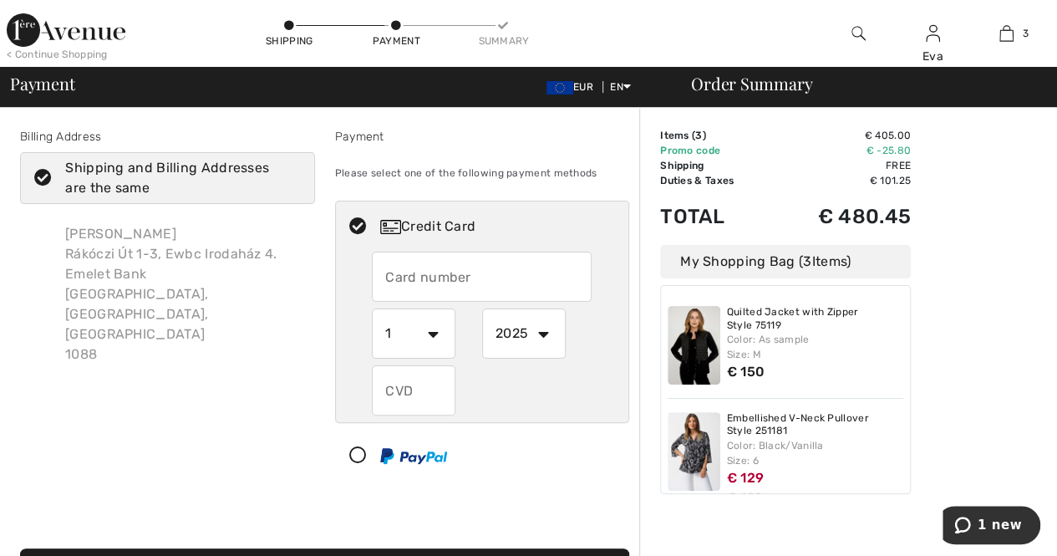
click at [450, 273] on input "text" at bounding box center [482, 277] width 220 height 50
type input "5248361602639293"
click at [433, 330] on select "1 2 3 4 5 6 7 8 9 10 11 12" at bounding box center [414, 333] width 84 height 50
select select "3"
click at [372, 308] on select "1 2 3 4 5 6 7 8 9 10 11 12" at bounding box center [414, 333] width 84 height 50
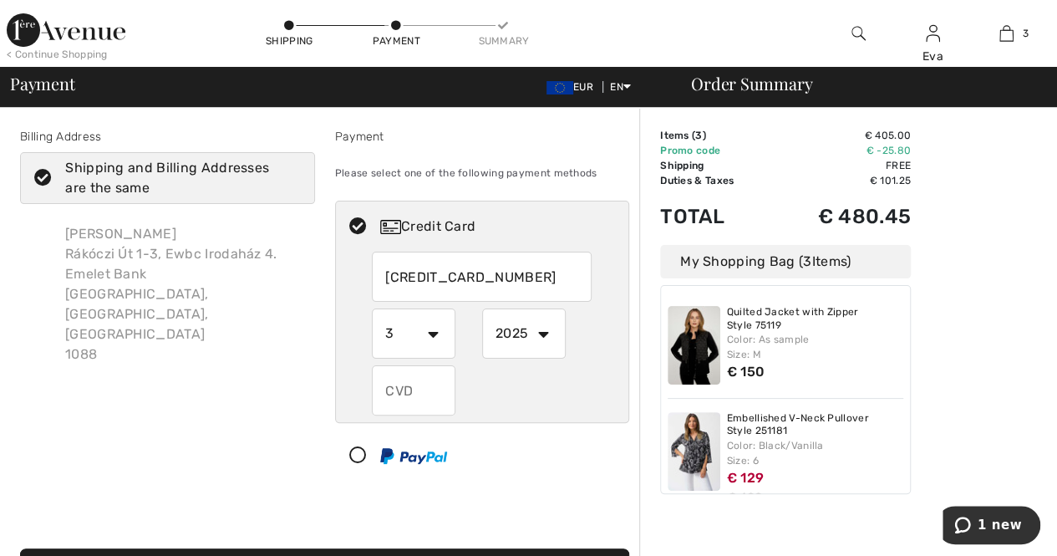
click at [548, 330] on select "2025 2026 2027 2028 2029 2030 2031 2032 2033 2034 2035" at bounding box center [524, 333] width 84 height 50
select select "2026"
click at [482, 308] on select "2025 2026 2027 2028 2029 2030 2031 2032 2033 2034 2035" at bounding box center [524, 333] width 84 height 50
click at [399, 380] on input "text" at bounding box center [414, 390] width 84 height 50
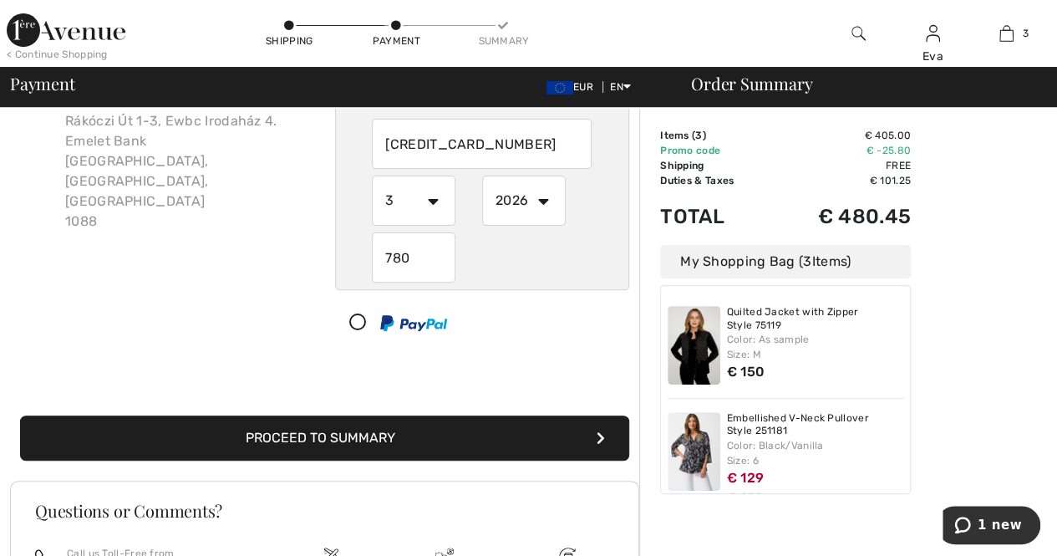
scroll to position [167, 0]
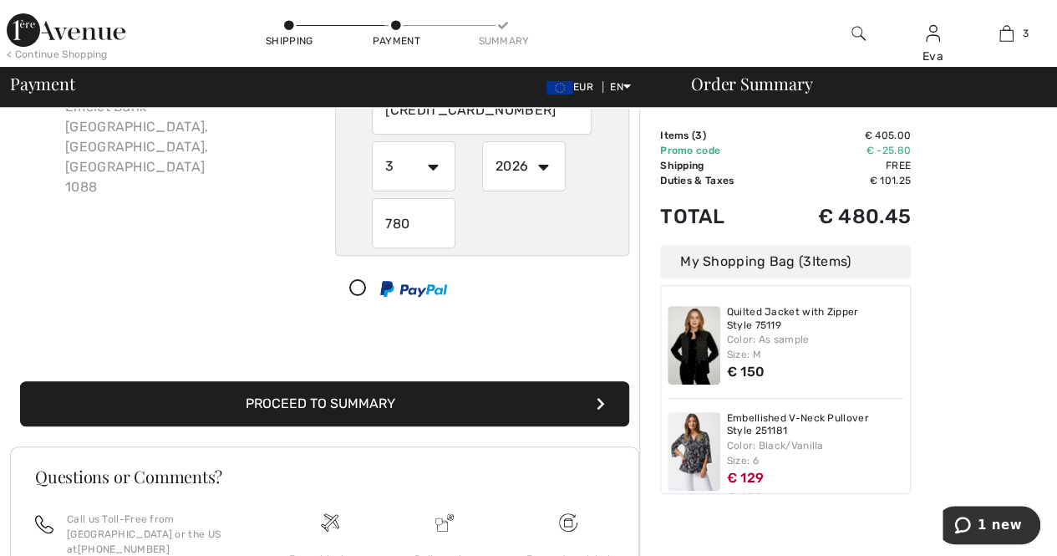
type input "780"
click at [471, 398] on button "Proceed to Summary" at bounding box center [324, 403] width 609 height 45
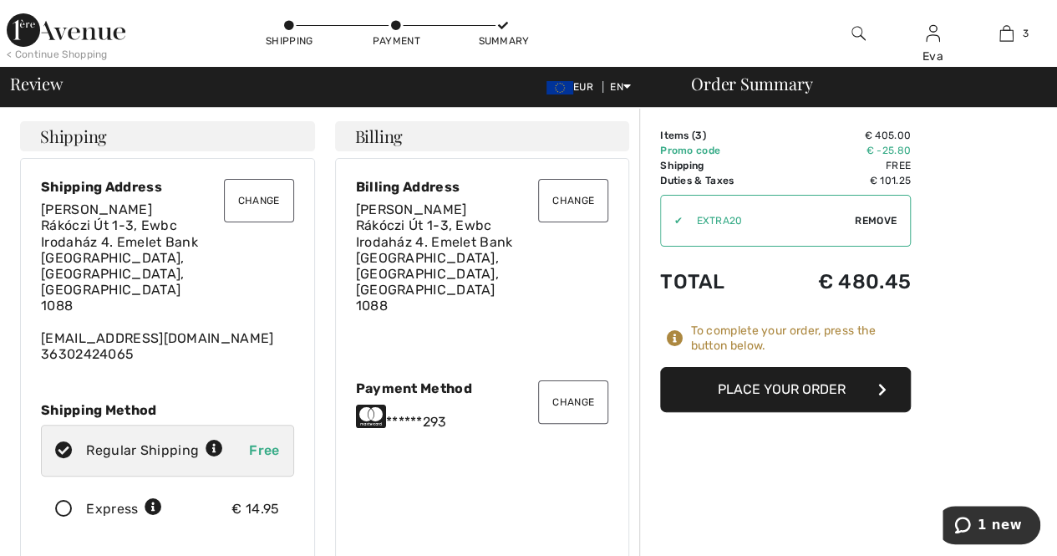
click at [852, 393] on button "Place Your Order" at bounding box center [785, 389] width 251 height 45
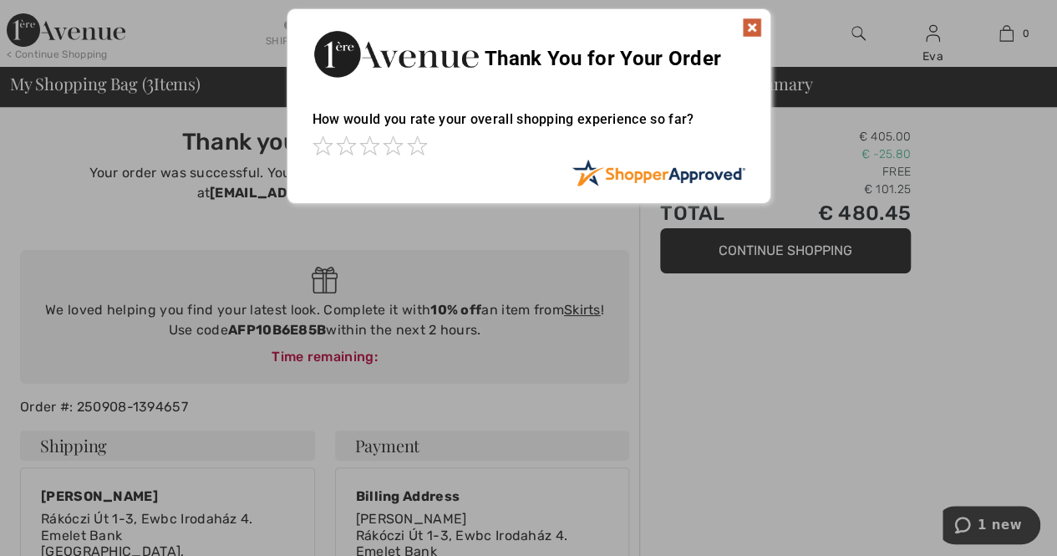
click at [752, 25] on img at bounding box center [752, 28] width 20 height 20
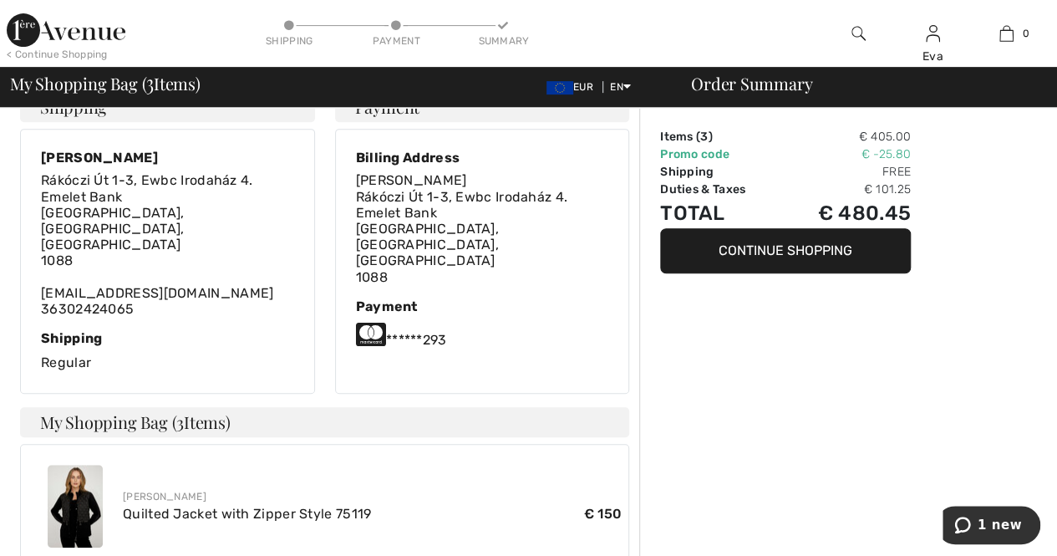
scroll to position [334, 0]
